Goal: Task Accomplishment & Management: Manage account settings

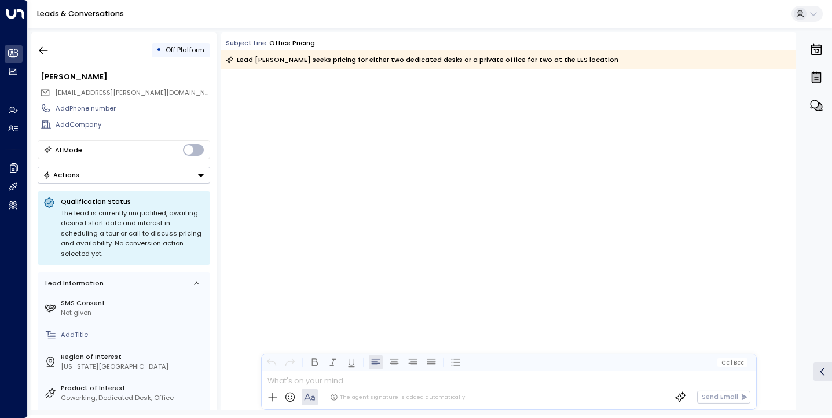
scroll to position [585, 0]
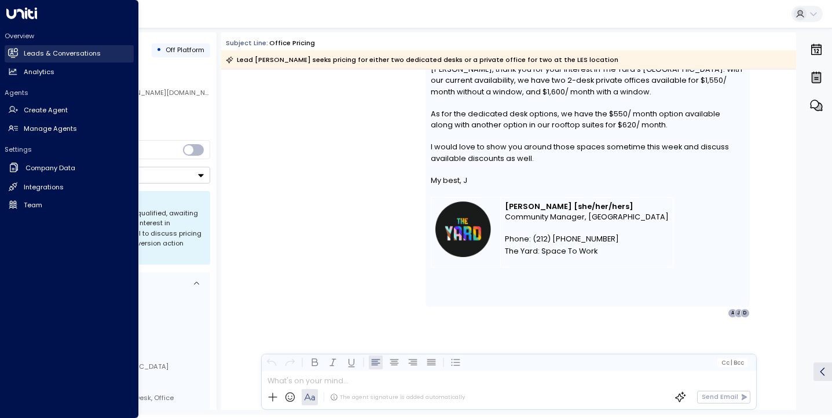
click at [43, 55] on h2 "Leads & Conversations" at bounding box center [62, 54] width 77 height 10
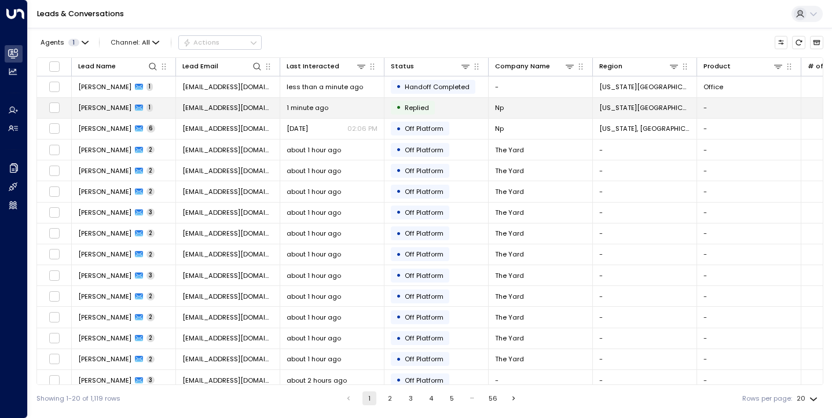
click at [109, 104] on span "[PERSON_NAME]" at bounding box center [104, 107] width 53 height 9
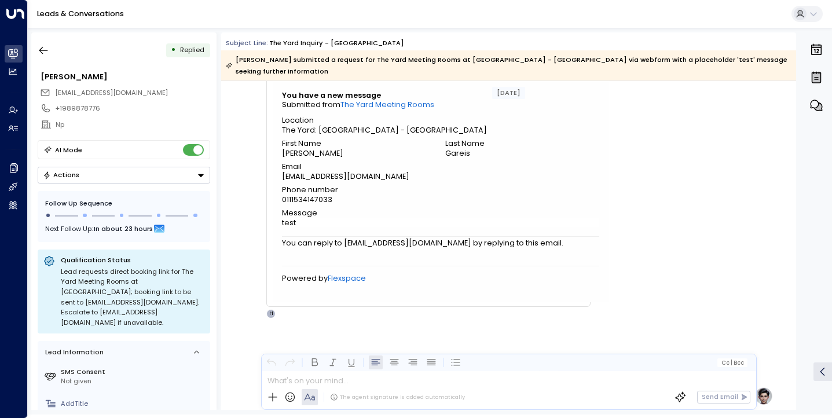
scroll to position [71, 0]
click at [49, 50] on button "button" at bounding box center [43, 50] width 21 height 21
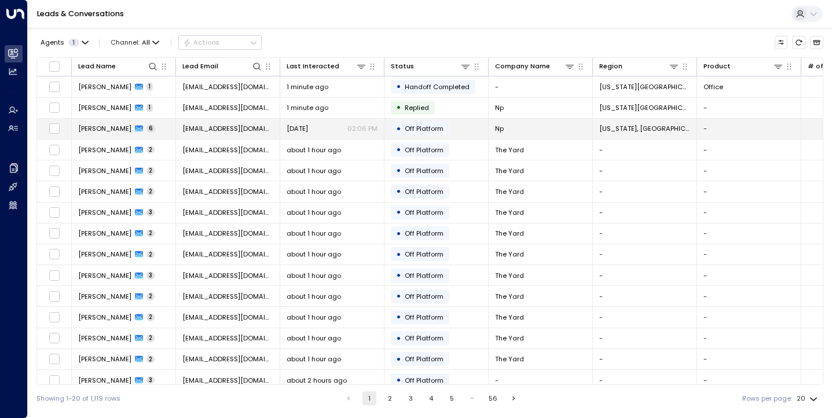
click at [111, 126] on span "[PERSON_NAME]" at bounding box center [104, 128] width 53 height 9
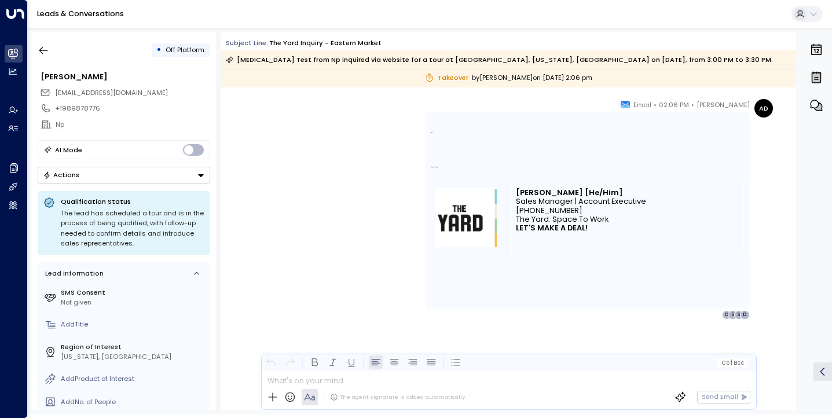
scroll to position [1545, 0]
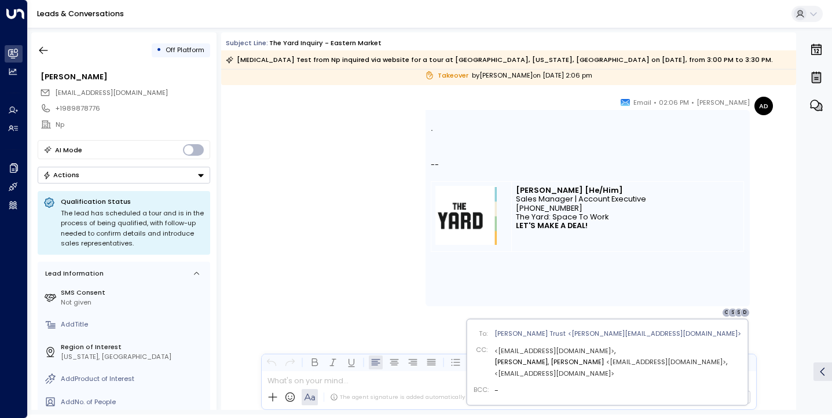
click at [743, 310] on div "D" at bounding box center [744, 312] width 9 height 9
